Goal: Navigation & Orientation: Understand site structure

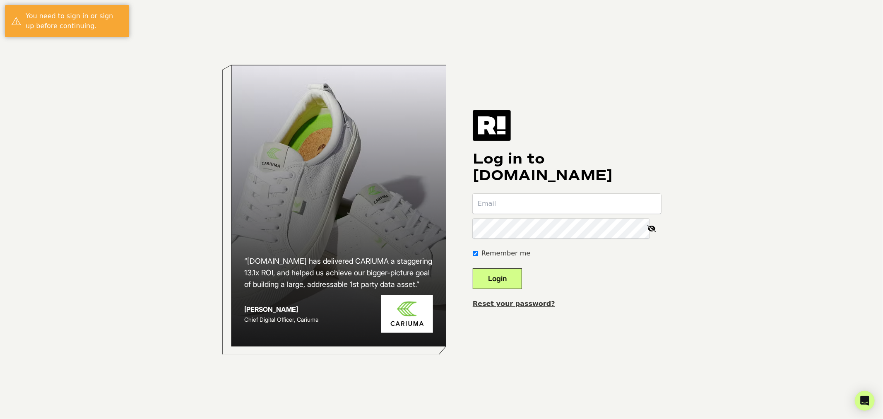
type input "kathleenstafford@happinest.com"
click at [512, 276] on button "Login" at bounding box center [497, 278] width 49 height 21
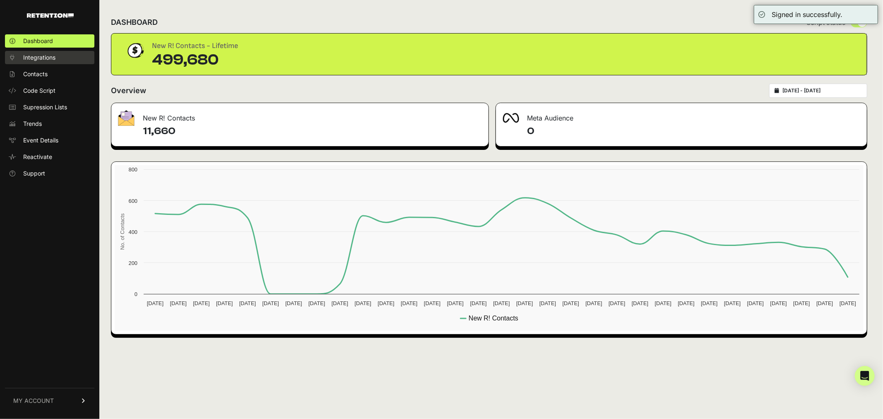
click at [37, 55] on span "Integrations" at bounding box center [39, 57] width 32 height 8
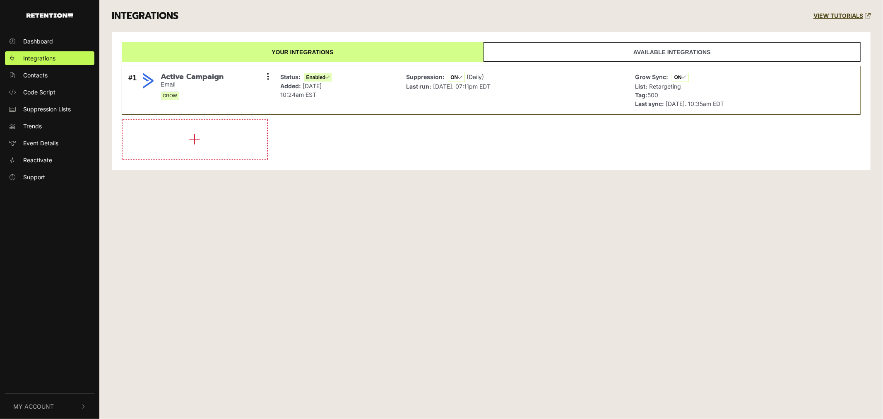
click at [36, 75] on span "Contacts" at bounding box center [35, 75] width 24 height 9
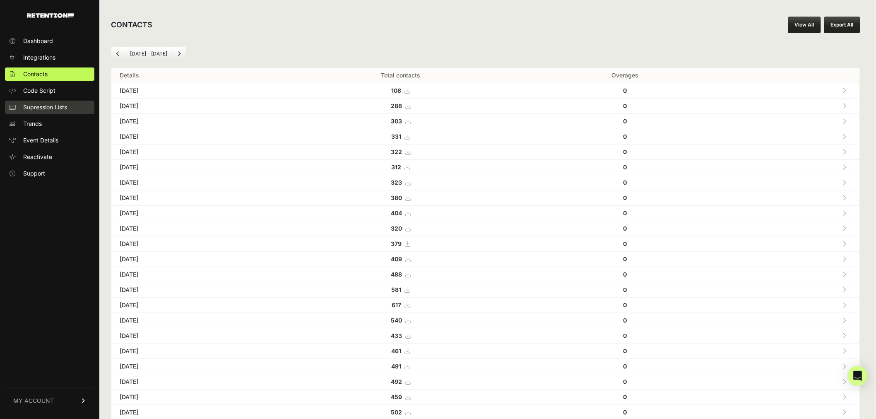
click at [53, 109] on span "Supression Lists" at bounding box center [45, 107] width 44 height 8
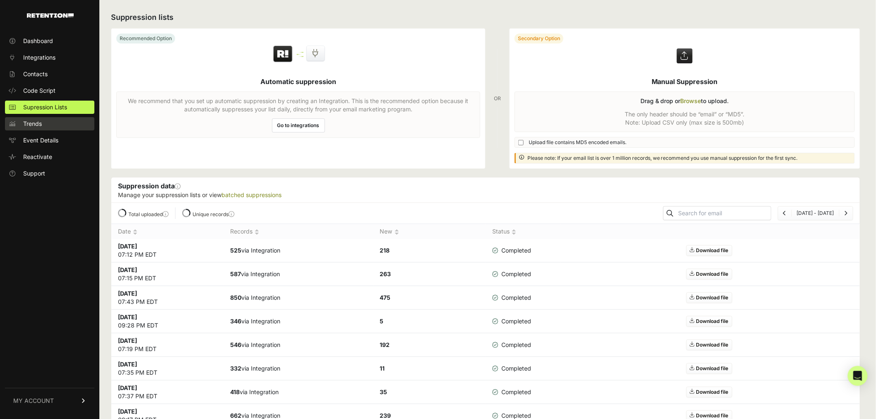
click at [34, 124] on span "Trends" at bounding box center [32, 124] width 19 height 8
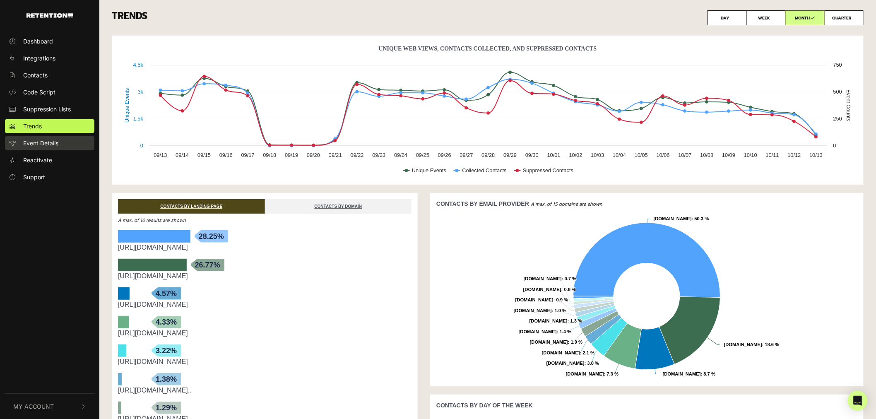
click at [37, 142] on span "Event Details" at bounding box center [40, 143] width 35 height 9
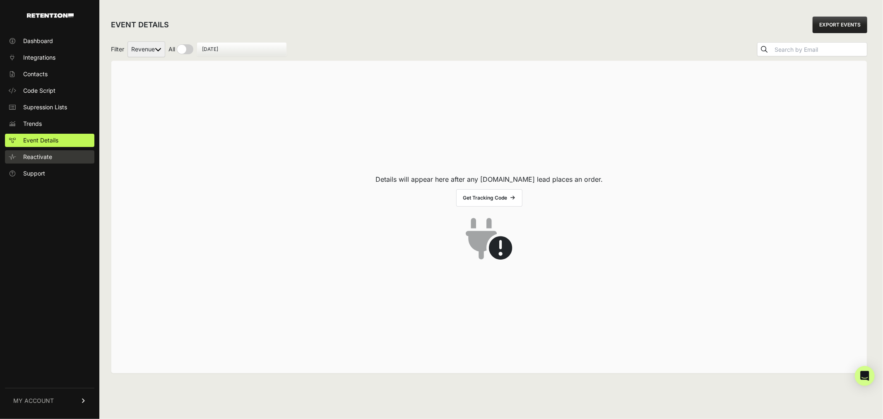
click at [42, 158] on span "Reactivate" at bounding box center [37, 157] width 29 height 8
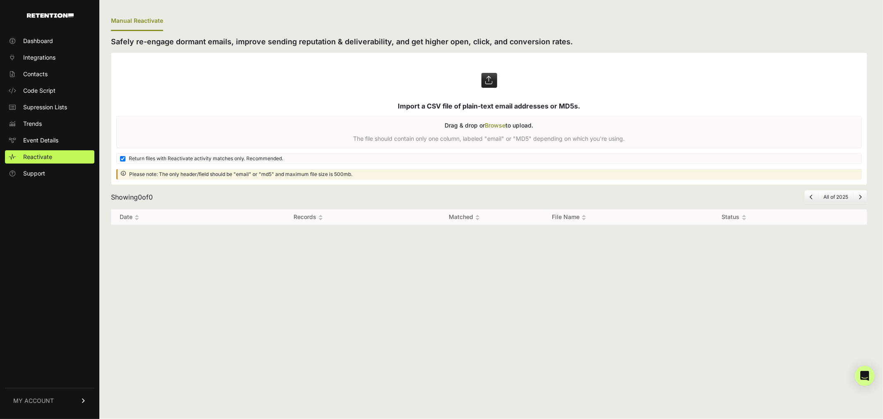
click at [37, 173] on span "Support" at bounding box center [34, 173] width 22 height 8
